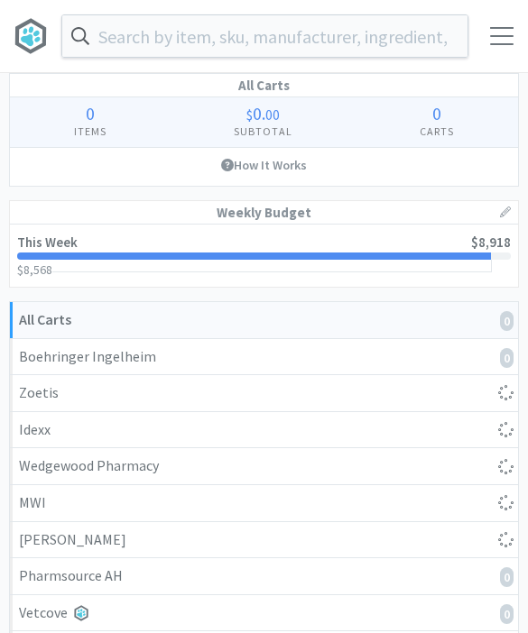
select select "1"
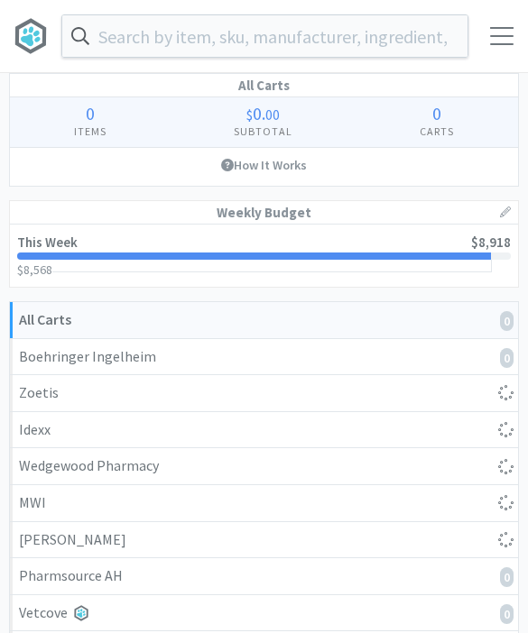
select select "1"
select select "10"
select select "6"
select select "2"
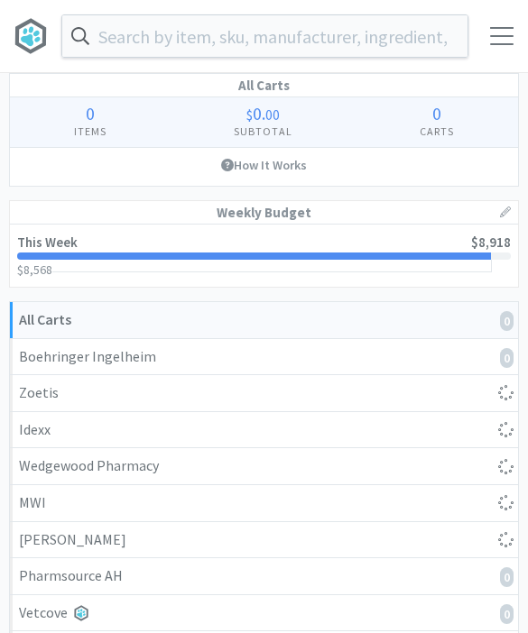
select select "2"
select select "3"
select select "1"
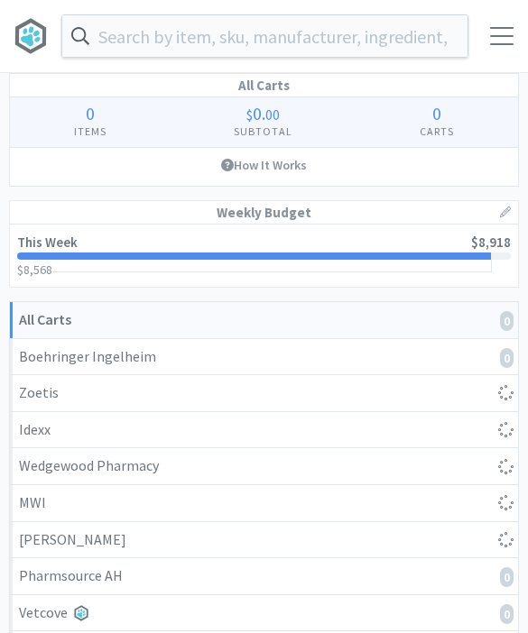
select select "8"
select select "3"
select select "2"
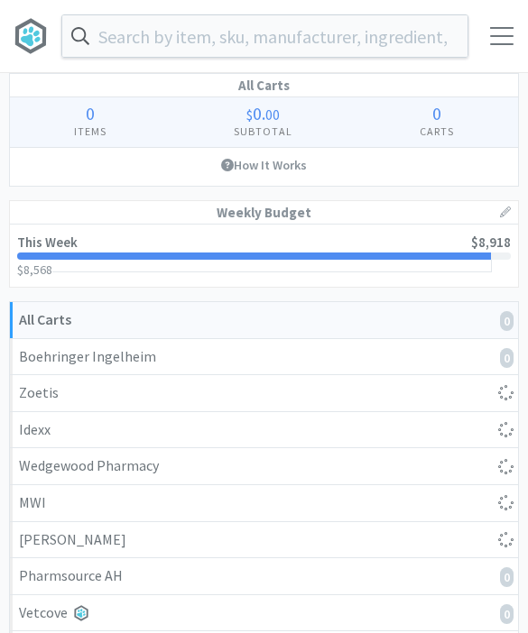
select select "2"
select select "1"
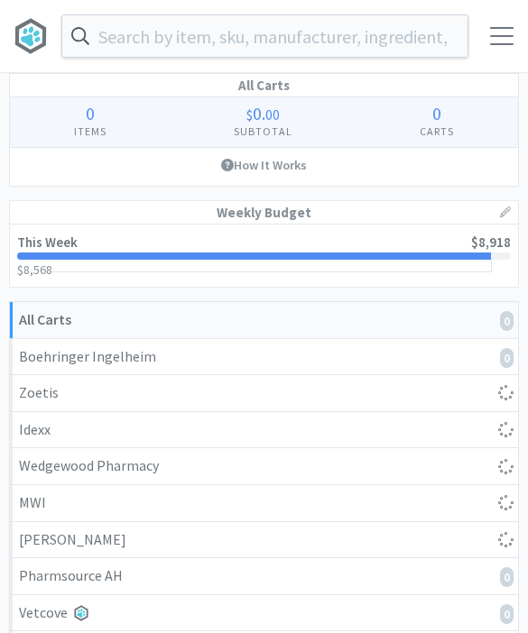
select select "4"
select select "10"
select select "1"
select select "3"
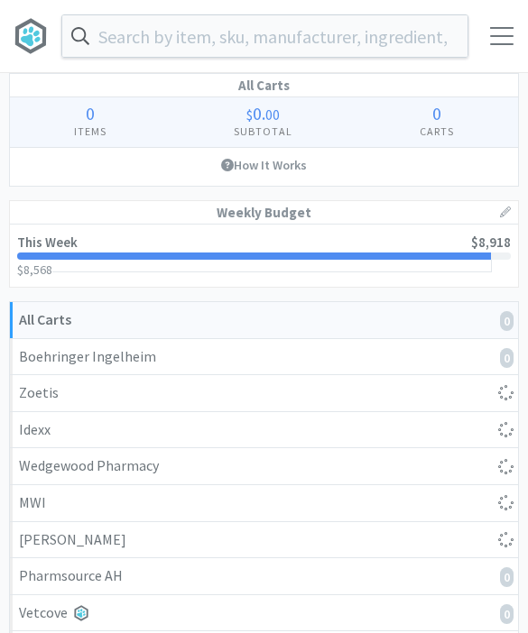
select select "5"
select select "1"
select select "2"
select select "4"
select select "1"
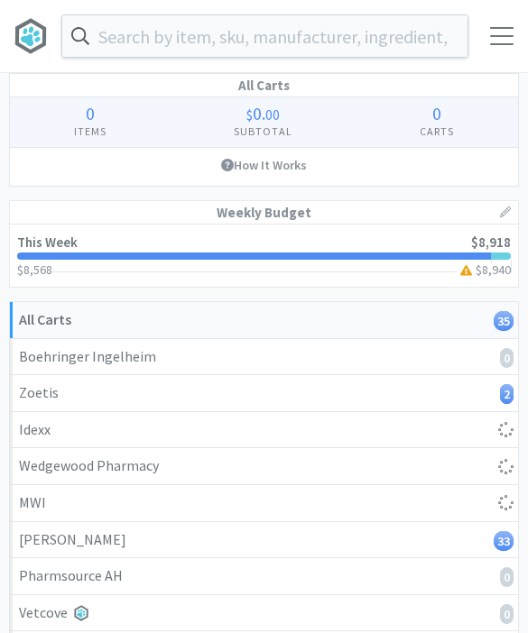
select select "1"
select select "4"
select select "5"
select select "1"
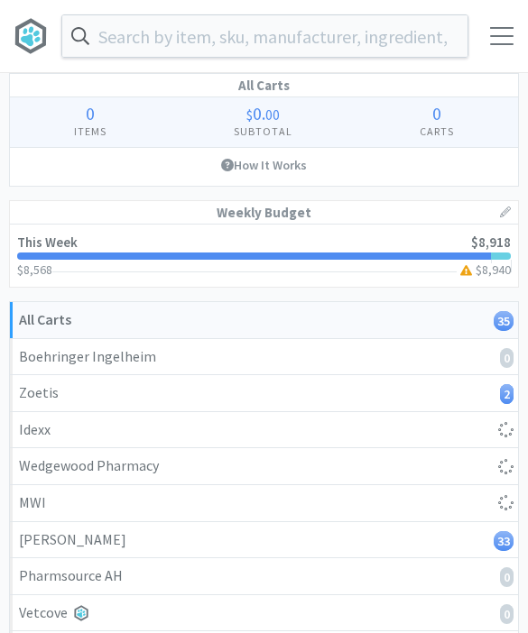
select select "5"
select select "1"
select select "3"
select select "1"
